Goal: Task Accomplishment & Management: Use online tool/utility

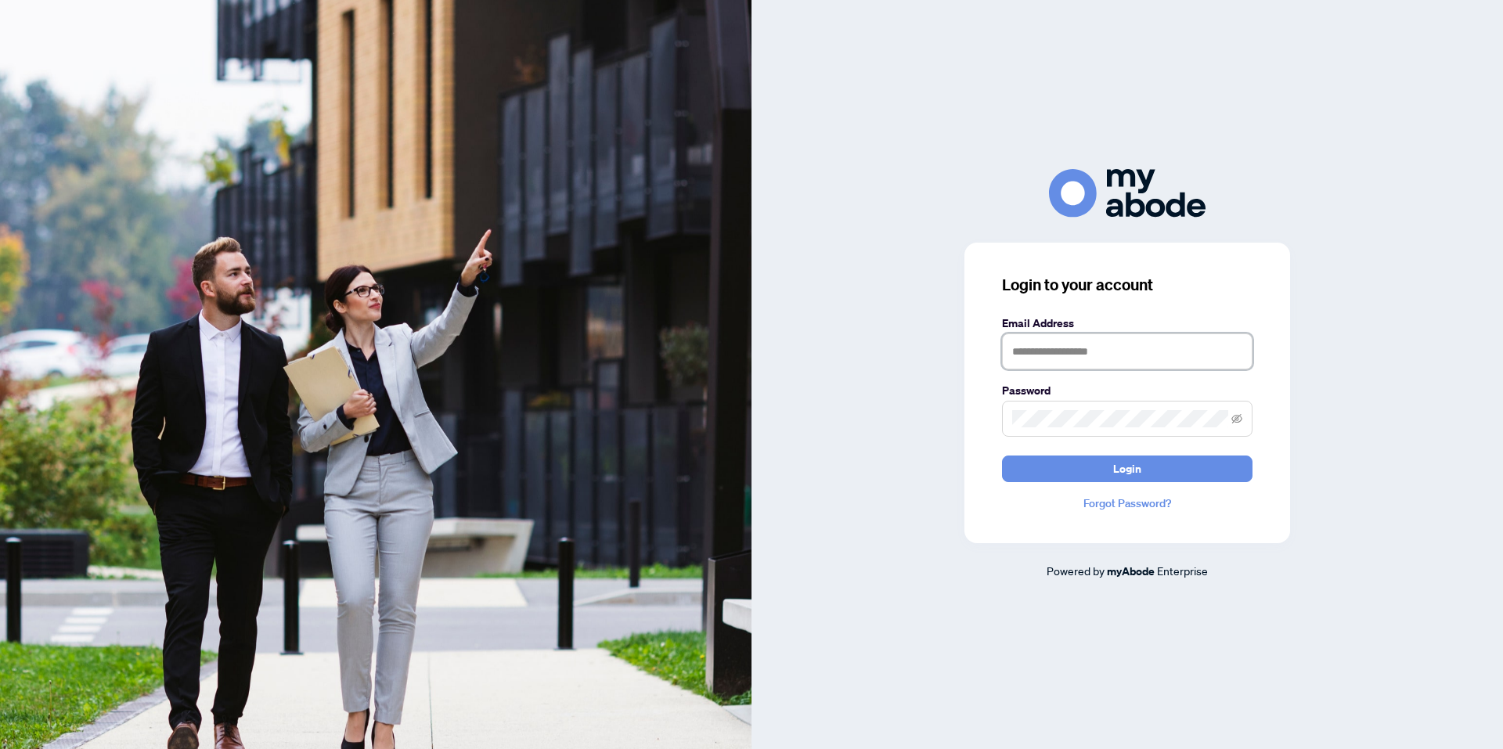
click at [1103, 349] on input "text" at bounding box center [1127, 351] width 250 height 36
type input "**********"
click at [1002, 456] on button "Login" at bounding box center [1127, 469] width 250 height 27
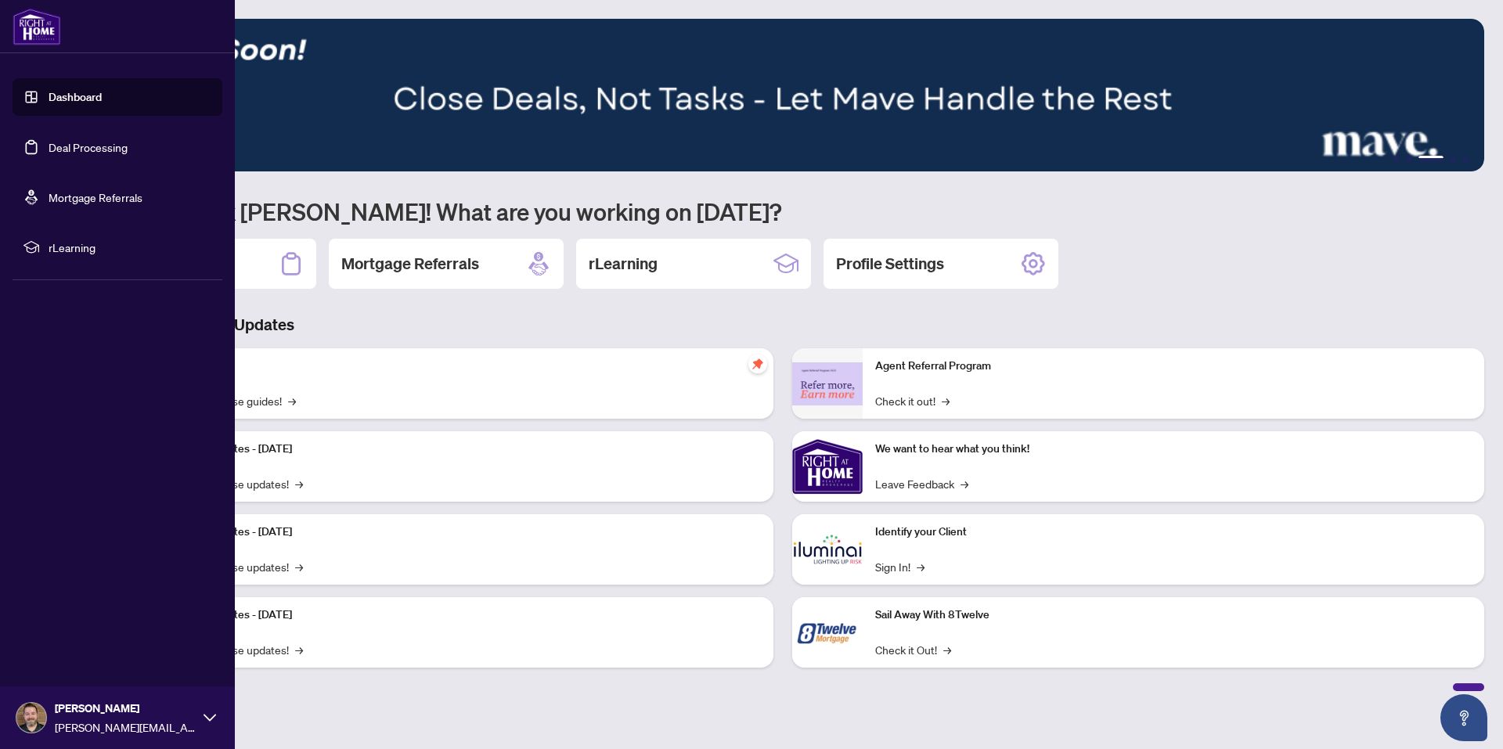
click at [62, 145] on link "Deal Processing" at bounding box center [88, 147] width 79 height 14
